Goal: Task Accomplishment & Management: Manage account settings

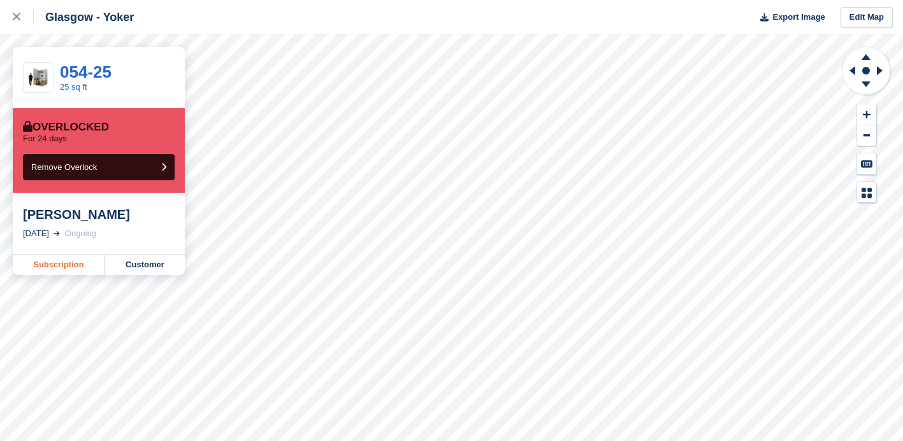
click at [62, 265] on link "Subscription" at bounding box center [59, 265] width 92 height 20
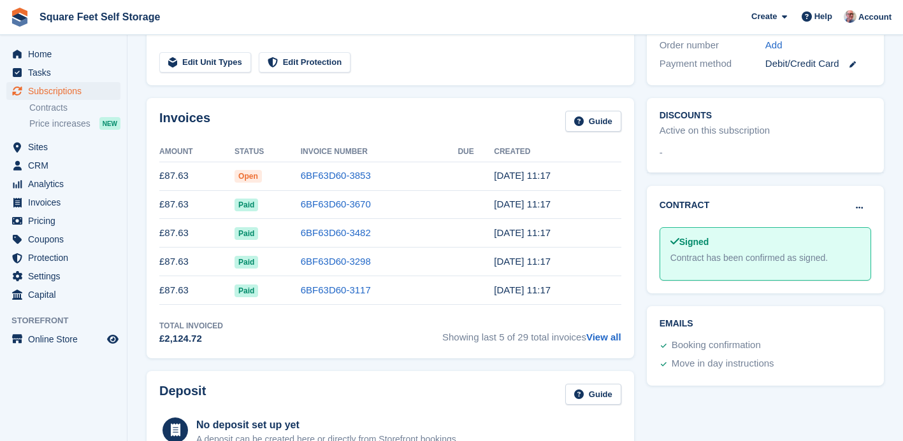
scroll to position [374, 0]
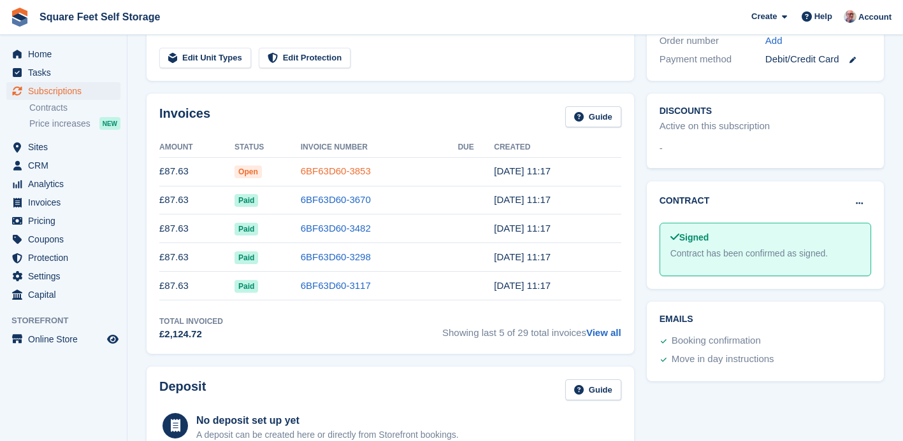
click at [343, 175] on link "6BF63D60-3853" at bounding box center [336, 171] width 70 height 11
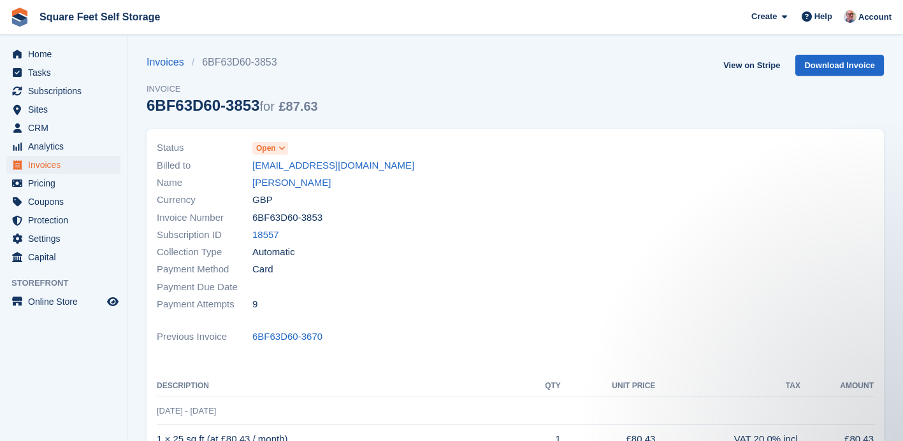
click at [276, 150] on span "Open" at bounding box center [270, 148] width 36 height 13
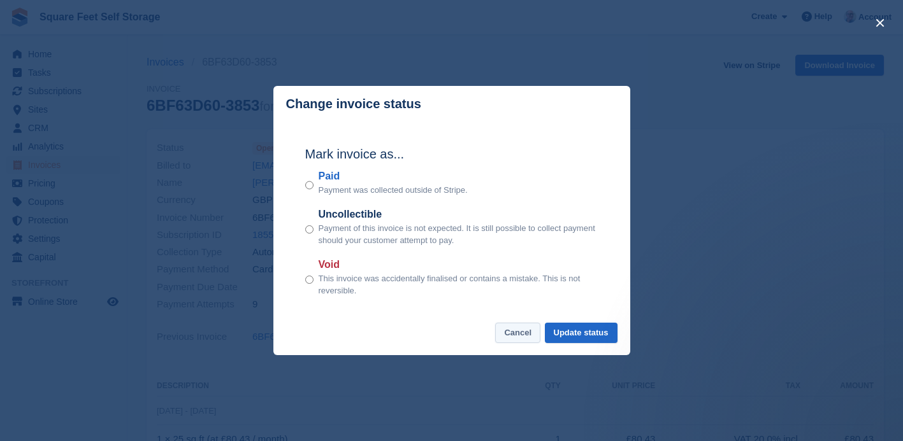
click at [517, 338] on button "Cancel" at bounding box center [517, 333] width 45 height 21
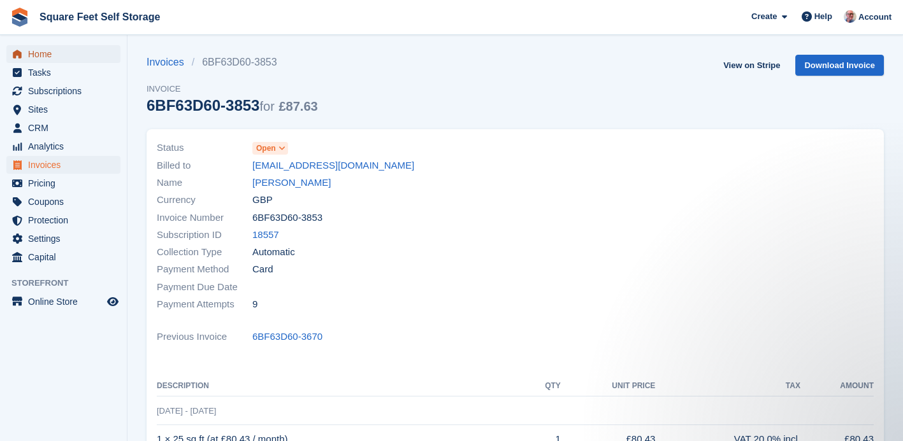
click at [45, 55] on span "Home" at bounding box center [66, 54] width 76 height 18
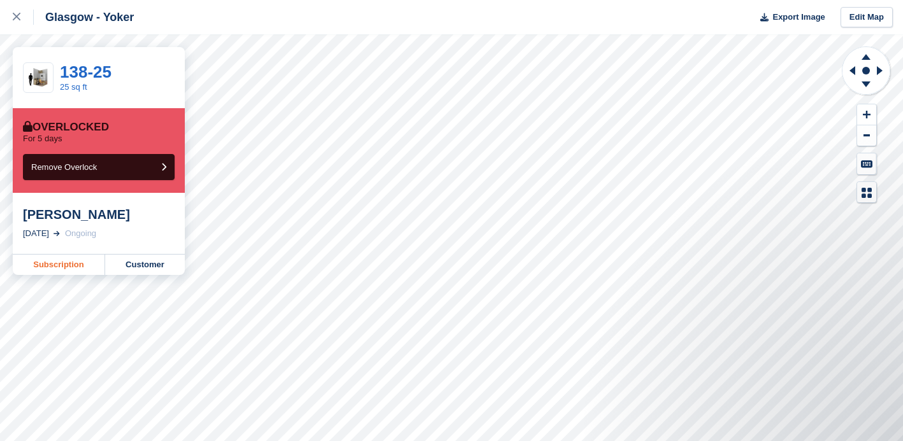
click at [62, 265] on link "Subscription" at bounding box center [59, 265] width 92 height 20
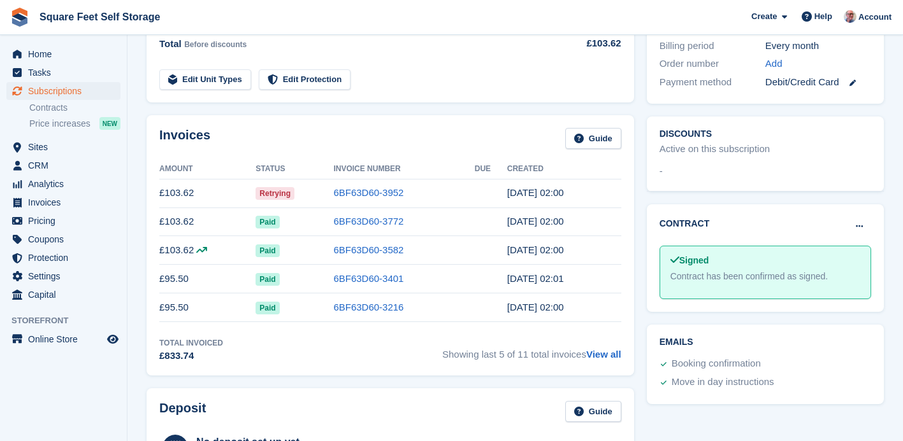
scroll to position [380, 0]
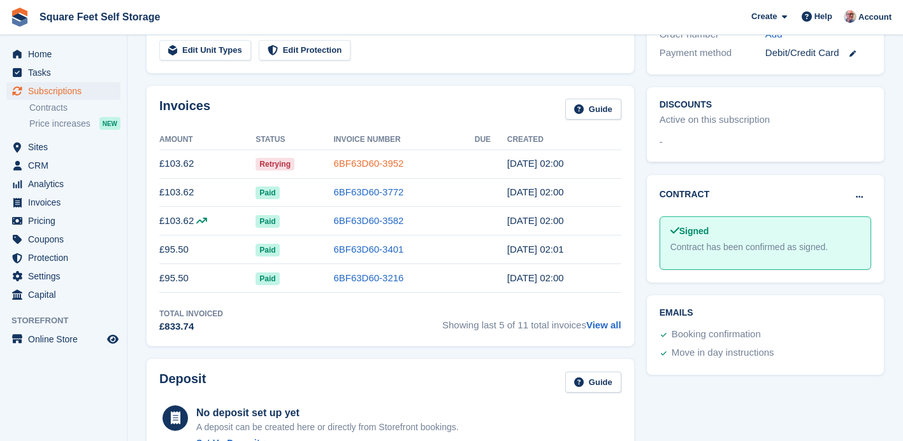
click at [376, 161] on link "6BF63D60-3952" at bounding box center [368, 163] width 70 height 11
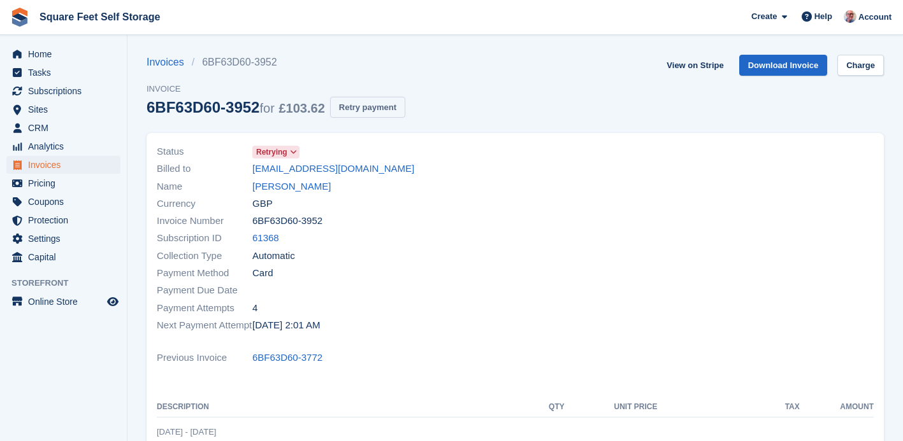
click at [373, 104] on button "Retry payment" at bounding box center [367, 107] width 75 height 21
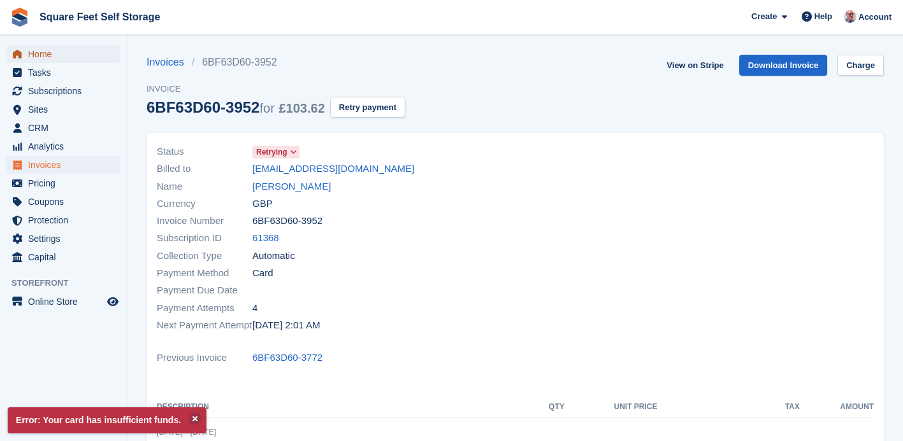
click at [39, 55] on span "Home" at bounding box center [66, 54] width 76 height 18
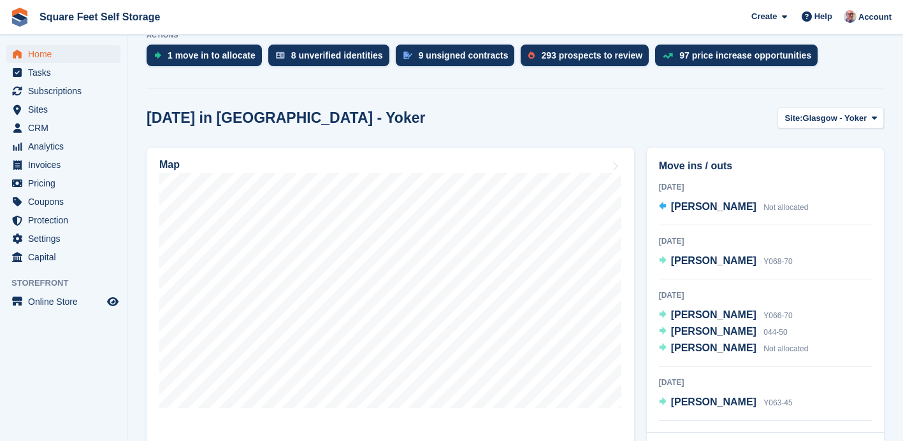
scroll to position [272, 0]
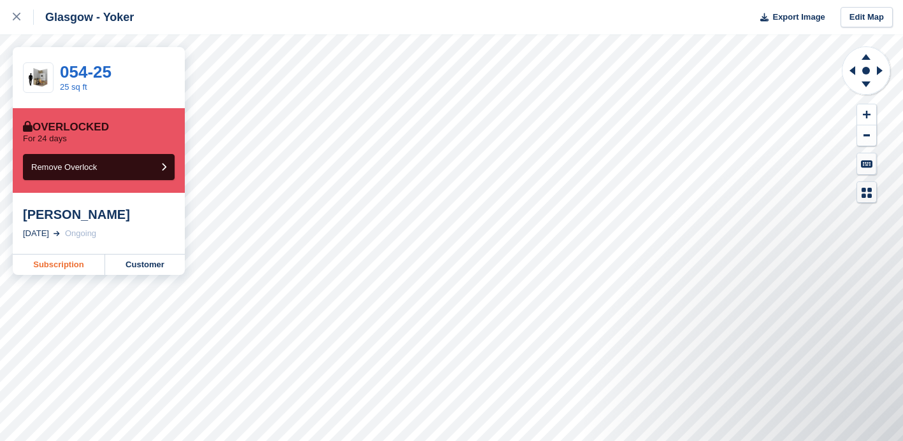
click at [67, 266] on link "Subscription" at bounding box center [59, 265] width 92 height 20
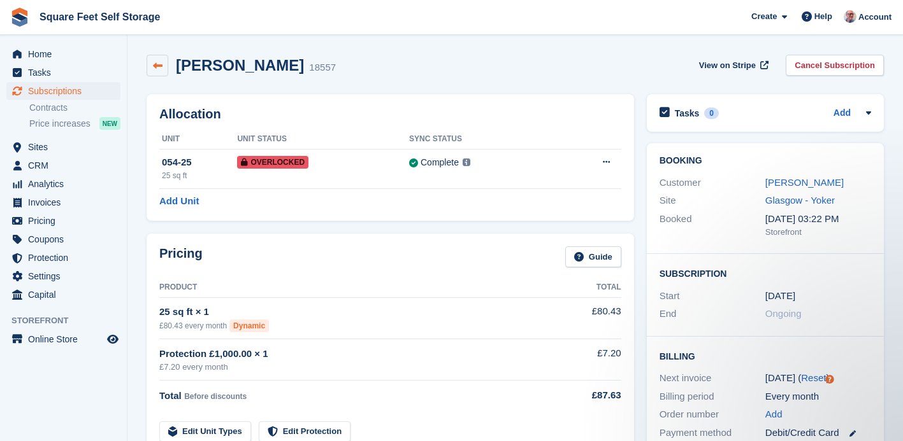
click at [160, 59] on link at bounding box center [158, 66] width 22 height 22
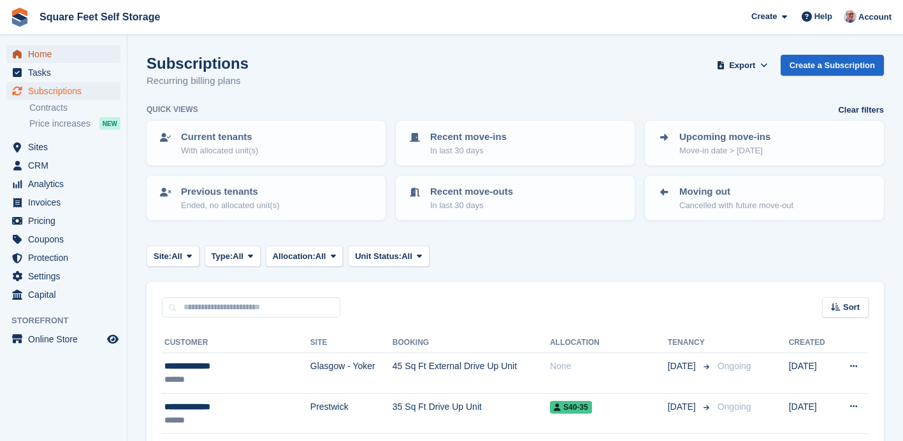
click at [48, 57] on span "Home" at bounding box center [66, 54] width 76 height 18
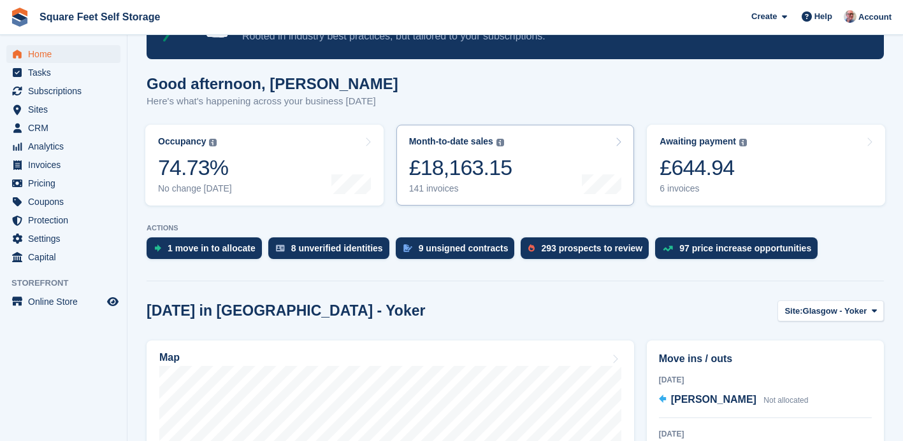
scroll to position [267, 0]
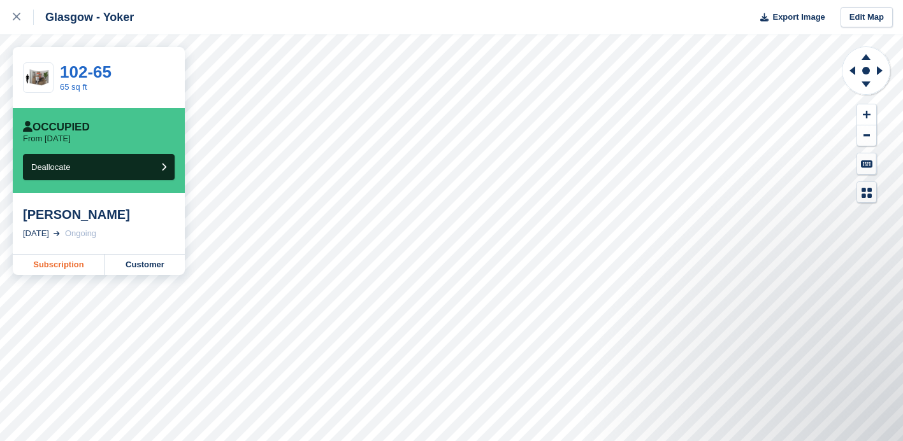
click at [64, 266] on link "Subscription" at bounding box center [59, 265] width 92 height 20
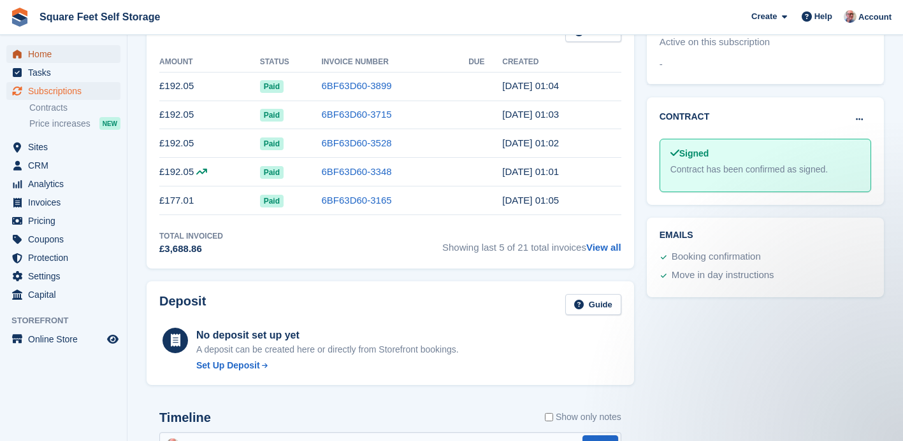
click at [64, 54] on span "Home" at bounding box center [66, 54] width 76 height 18
